Goal: Task Accomplishment & Management: Use online tool/utility

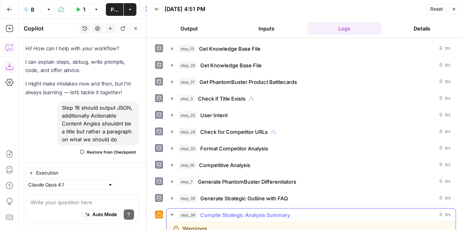
scroll to position [1065, 0]
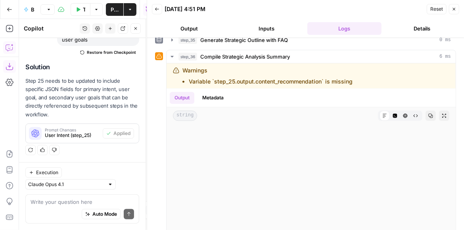
click at [453, 9] on icon "button" at bounding box center [454, 9] width 5 height 5
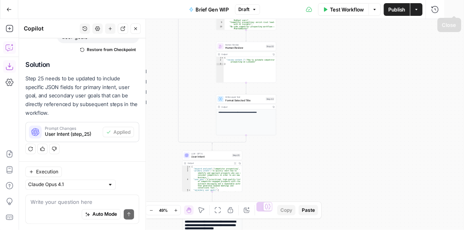
scroll to position [383, 0]
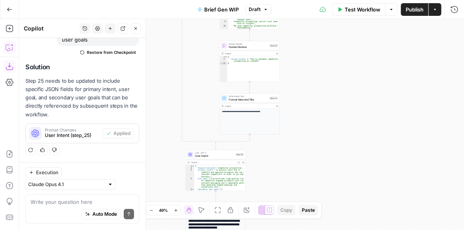
drag, startPoint x: 310, startPoint y: 47, endPoint x: 362, endPoint y: 38, distance: 53.4
click at [362, 38] on div "true false true false Workflow Set Inputs Inputs Get Knowledge Base File Get Kn…" at bounding box center [241, 124] width 445 height 211
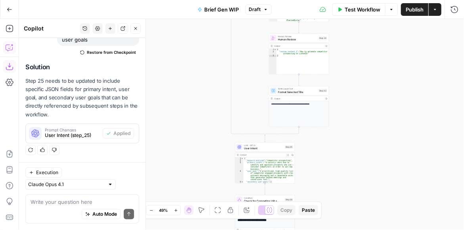
click at [411, 15] on button "Publish" at bounding box center [414, 9] width 27 height 13
